Goal: Book appointment/travel/reservation

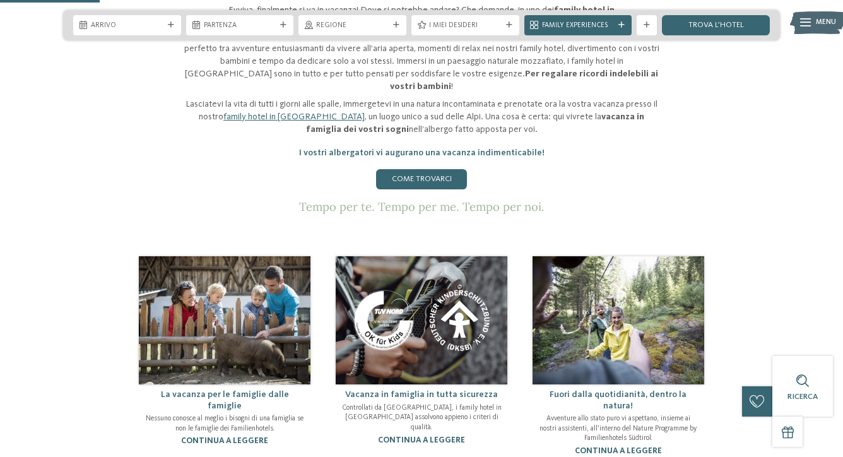
scroll to position [545, 0]
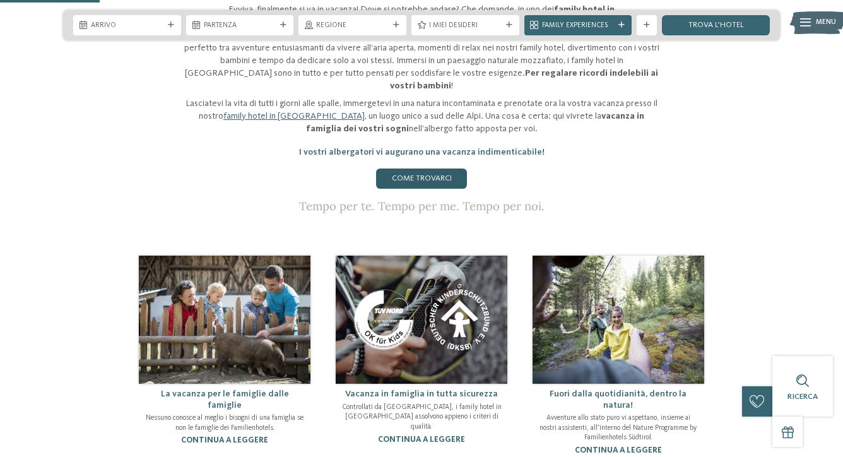
click at [427, 169] on link "Come trovarci" at bounding box center [421, 179] width 91 height 20
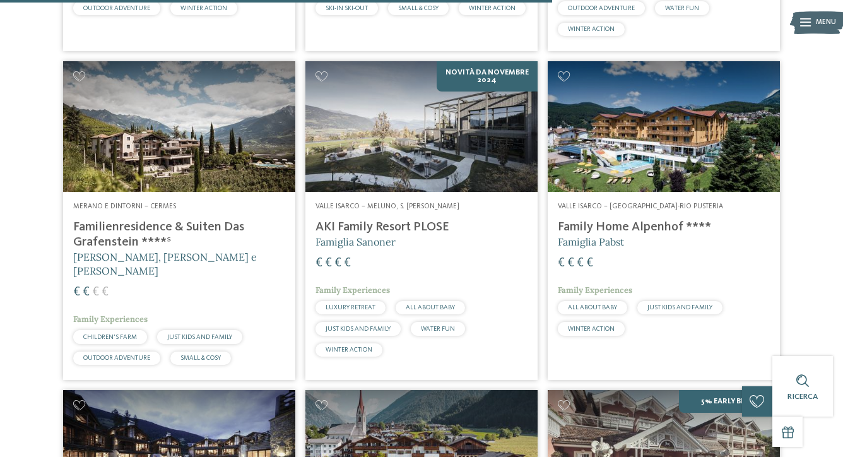
scroll to position [2186, 0]
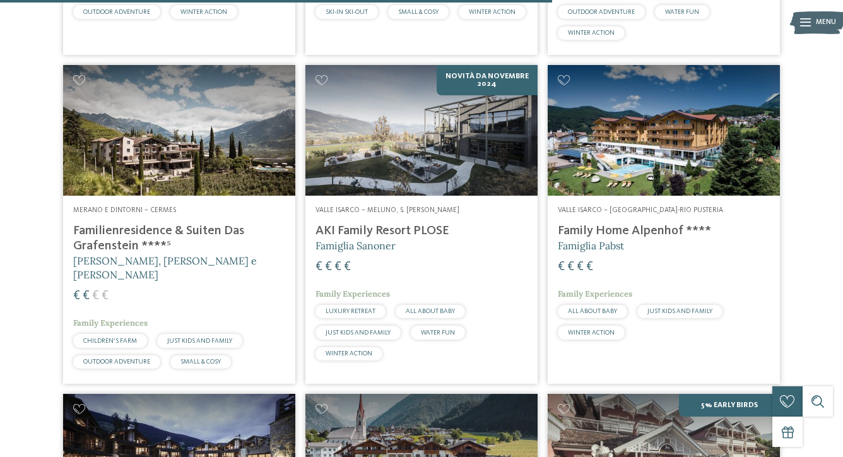
click at [651, 223] on h4 "Family Home Alpenhof ****" at bounding box center [664, 230] width 212 height 15
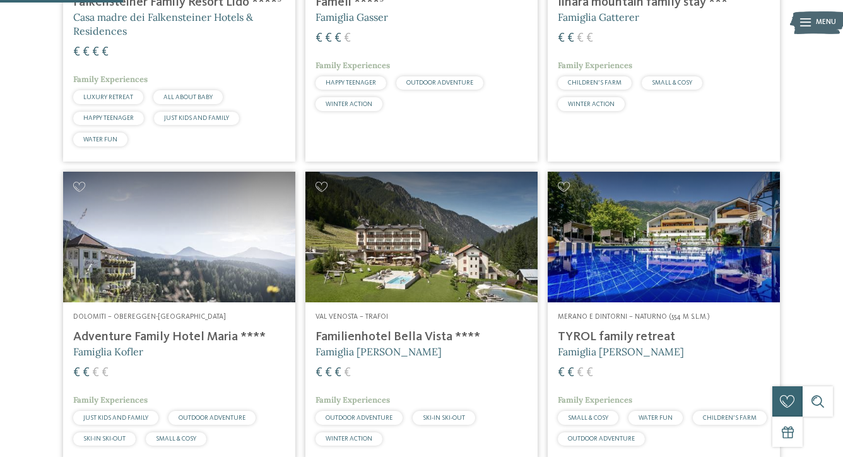
scroll to position [490, 0]
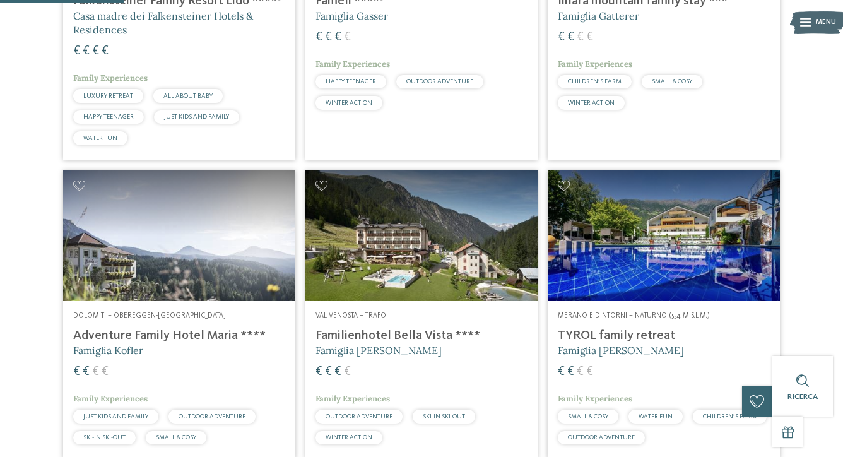
click at [425, 252] on img at bounding box center [421, 235] width 232 height 131
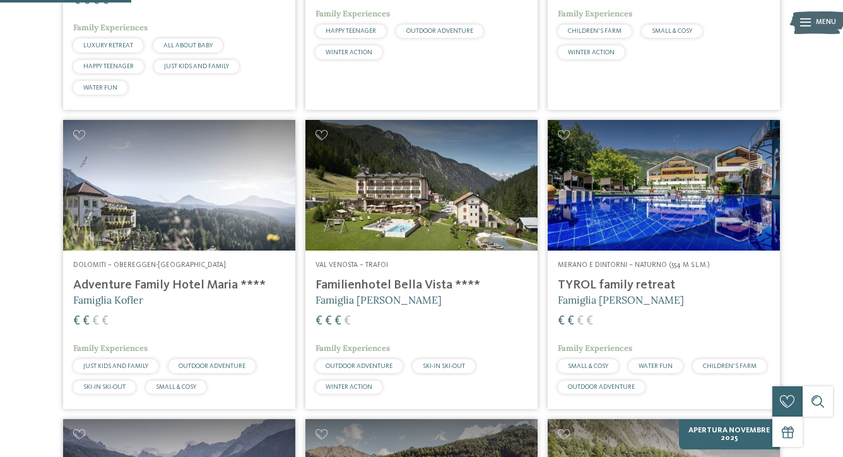
scroll to position [547, 0]
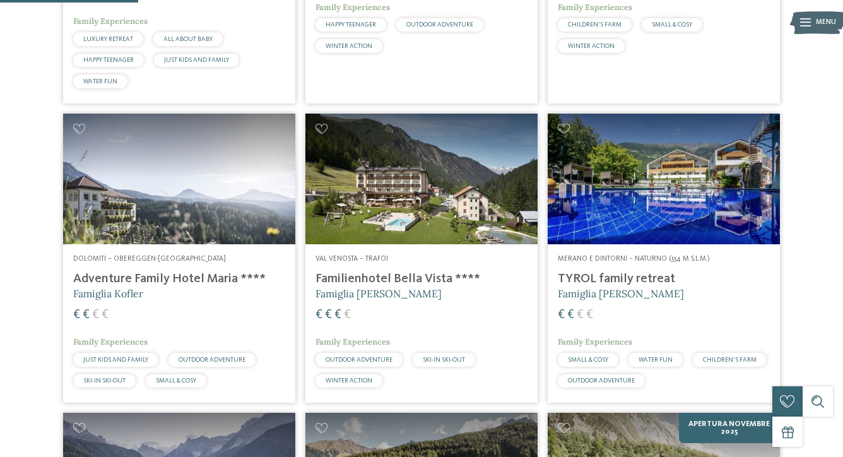
click at [637, 279] on h4 "TYROL family retreat" at bounding box center [664, 278] width 212 height 15
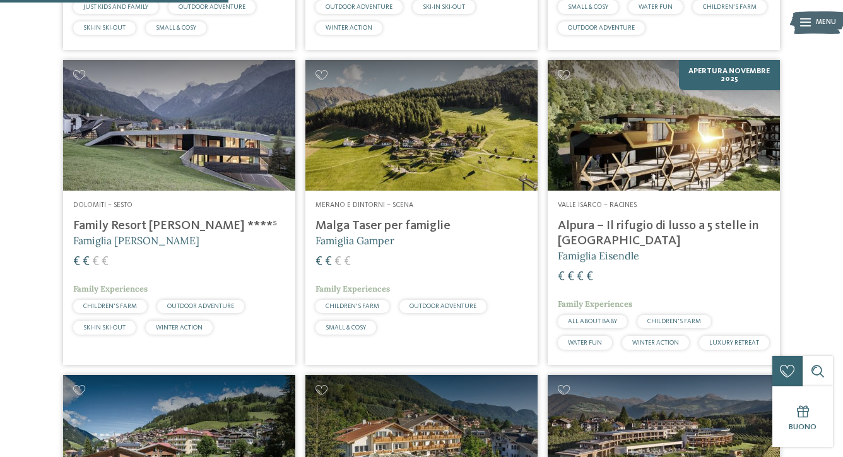
scroll to position [904, 0]
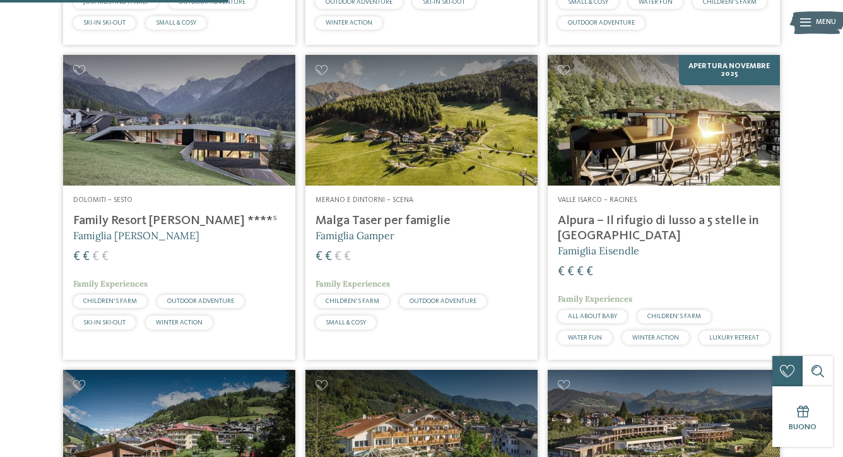
click at [220, 177] on img at bounding box center [179, 120] width 232 height 131
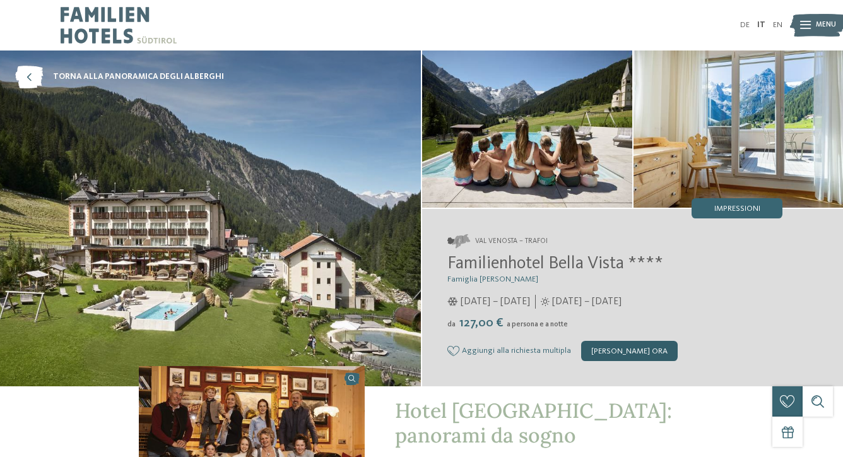
click at [625, 349] on div "[PERSON_NAME] ora" at bounding box center [629, 351] width 97 height 20
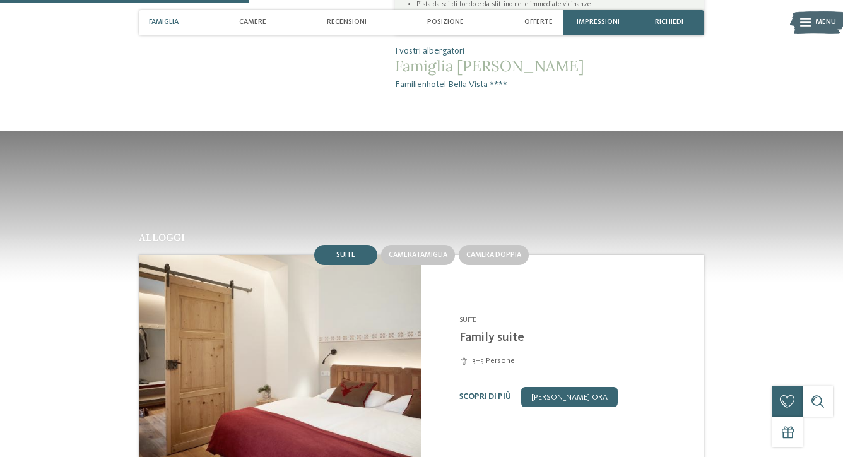
scroll to position [736, 0]
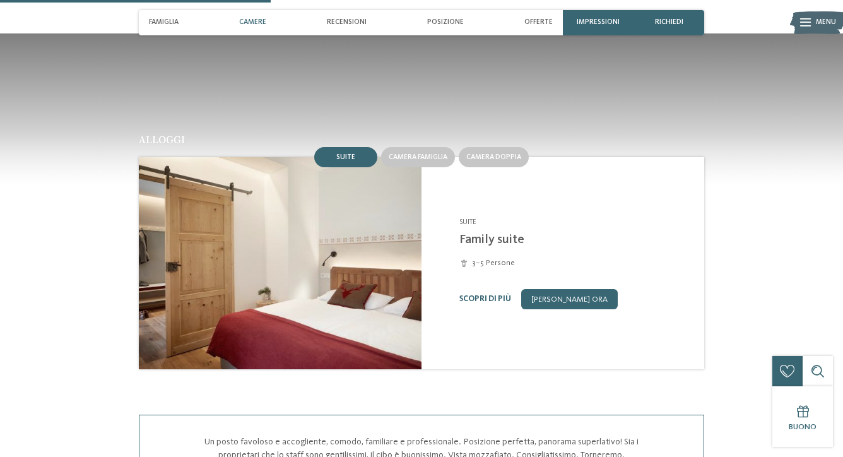
scroll to position [925, 0]
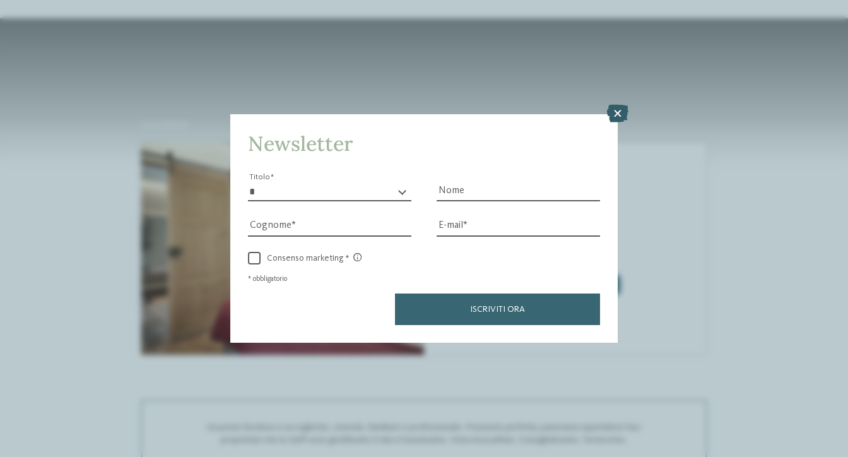
click at [625, 105] on icon at bounding box center [617, 114] width 21 height 18
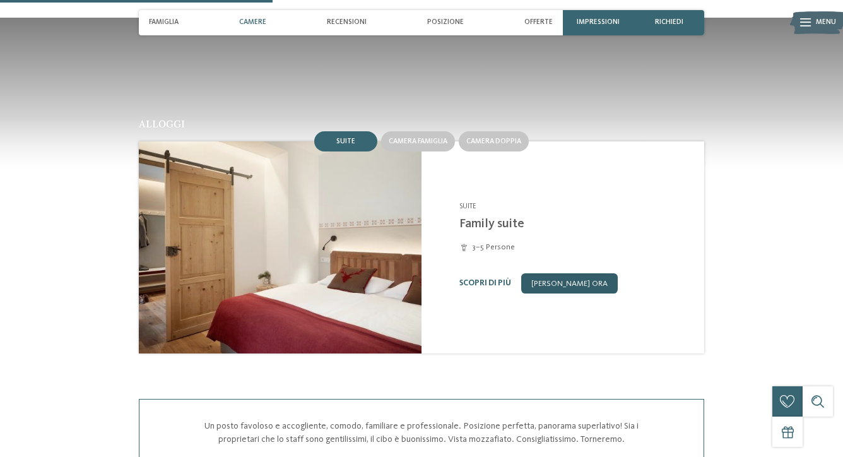
click at [565, 273] on link "[PERSON_NAME] ora" at bounding box center [569, 283] width 97 height 20
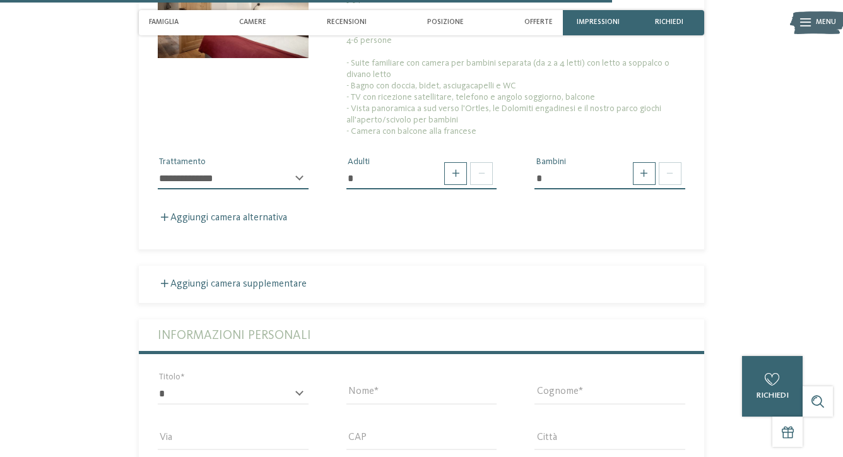
scroll to position [2260, 0]
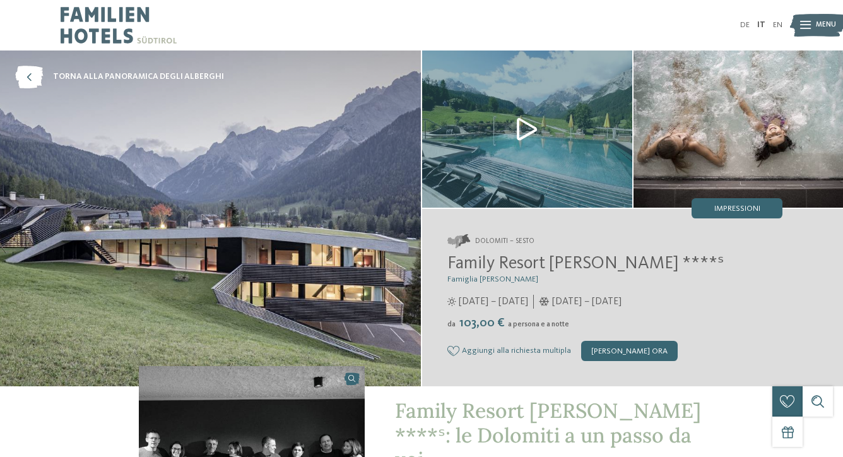
click at [562, 150] on img at bounding box center [527, 128] width 210 height 157
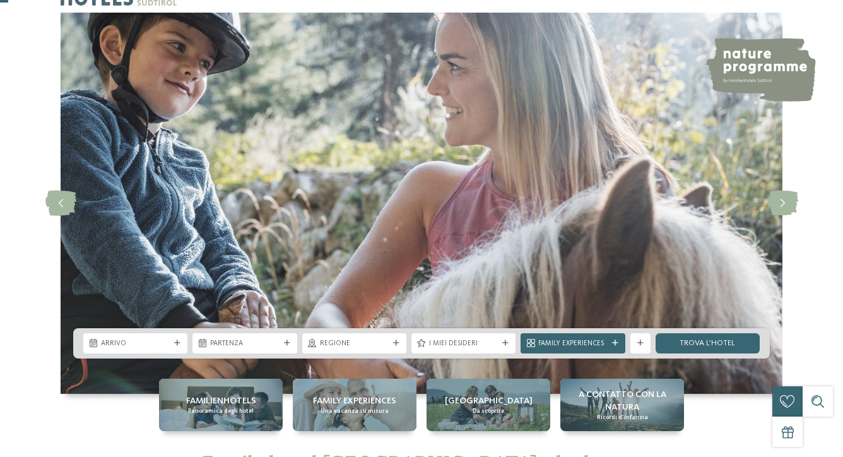
scroll to position [44, 0]
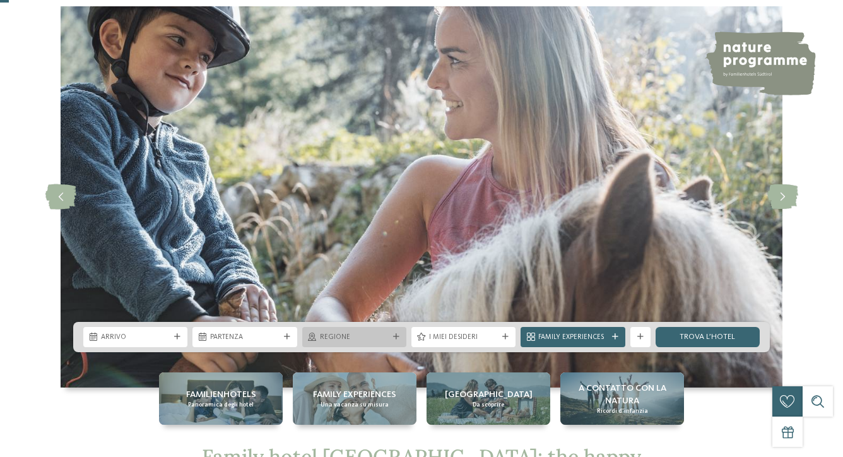
click at [371, 339] on span "Regione" at bounding box center [354, 338] width 69 height 10
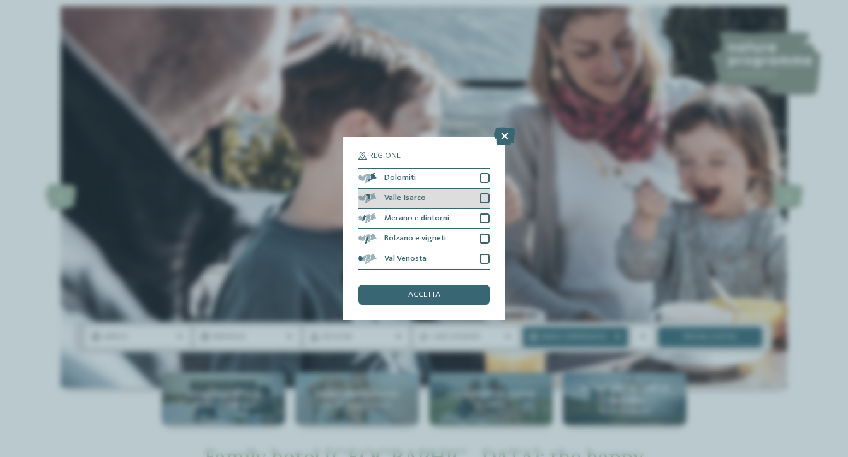
click at [427, 189] on div "Valle Isarco" at bounding box center [423, 199] width 131 height 20
click at [436, 291] on span "accetta" at bounding box center [424, 295] width 32 height 8
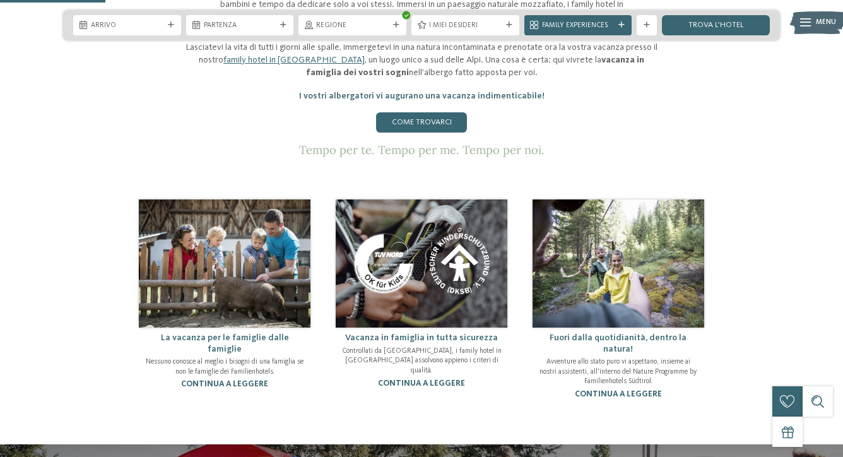
scroll to position [572, 0]
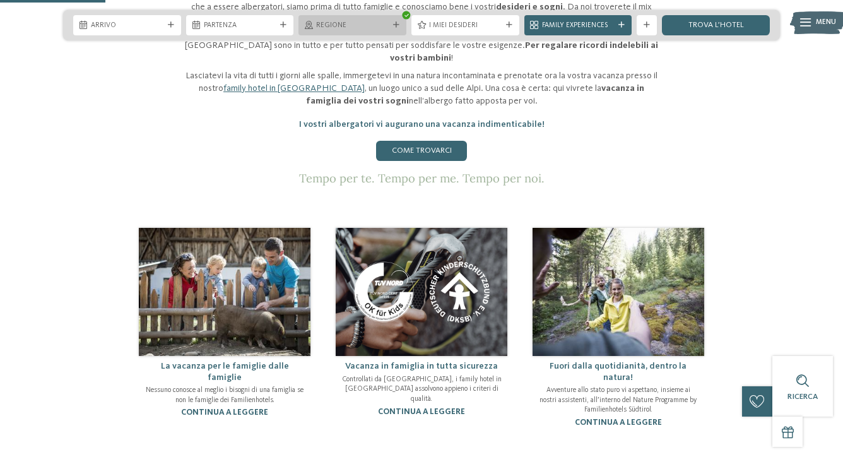
click at [326, 24] on span "Regione" at bounding box center [352, 26] width 73 height 10
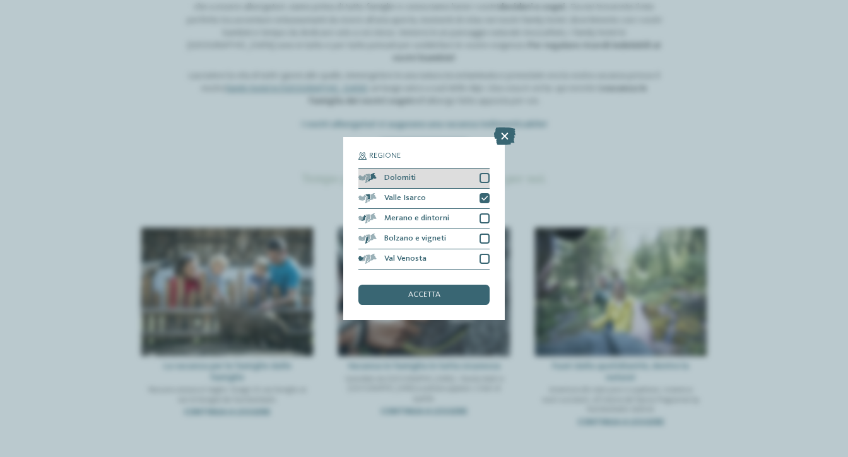
click at [411, 174] on span "Dolomiti" at bounding box center [400, 178] width 32 height 8
click at [444, 189] on div "Valle Isarco" at bounding box center [423, 199] width 131 height 20
click at [430, 291] on span "accetta" at bounding box center [424, 295] width 32 height 8
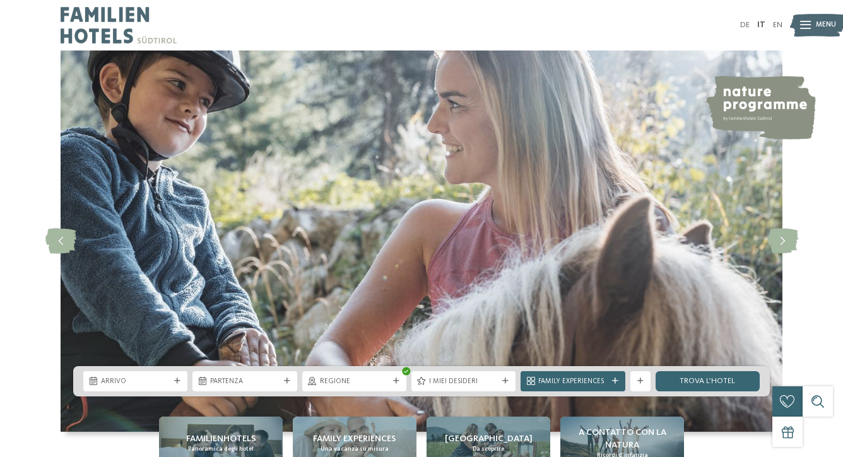
scroll to position [0, 0]
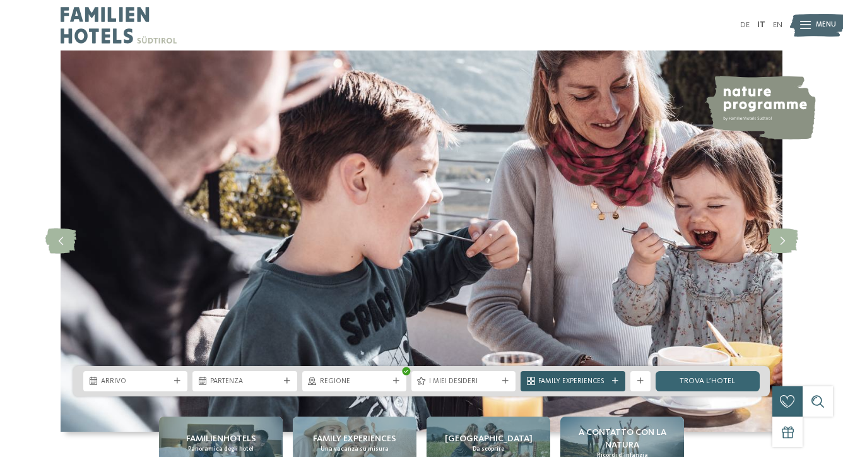
click at [570, 377] on span "Family Experiences" at bounding box center [572, 382] width 69 height 10
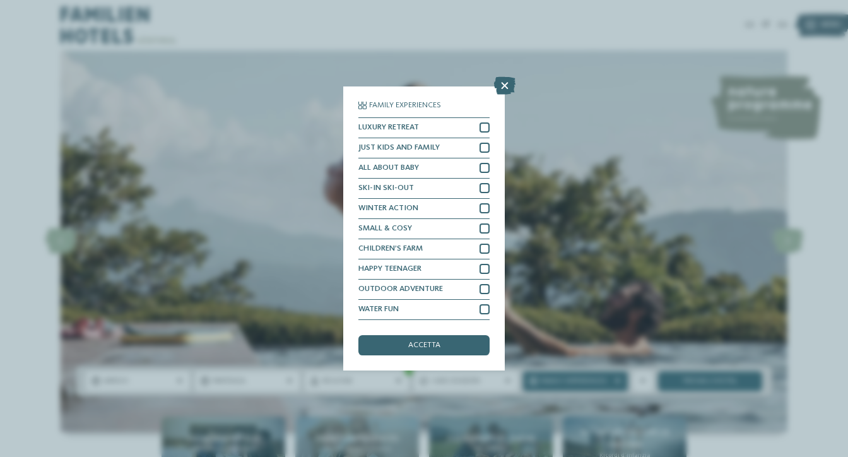
click at [68, 140] on div "Family Experiences LUXURY RETREAT JUST KIDS AND FAMILY" at bounding box center [424, 228] width 848 height 457
